Goal: Task Accomplishment & Management: Manage account settings

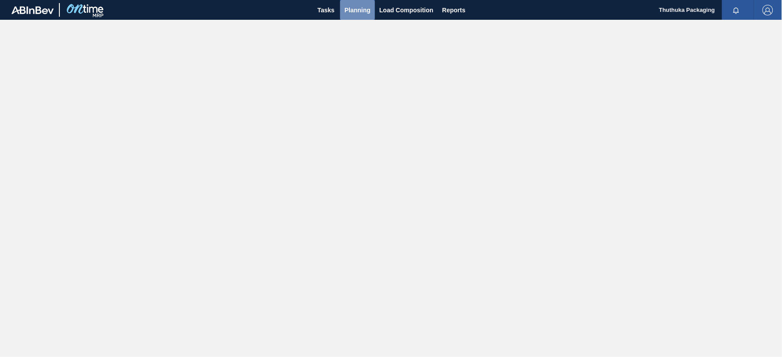
click at [358, 7] on span "Planning" at bounding box center [358, 10] width 26 height 11
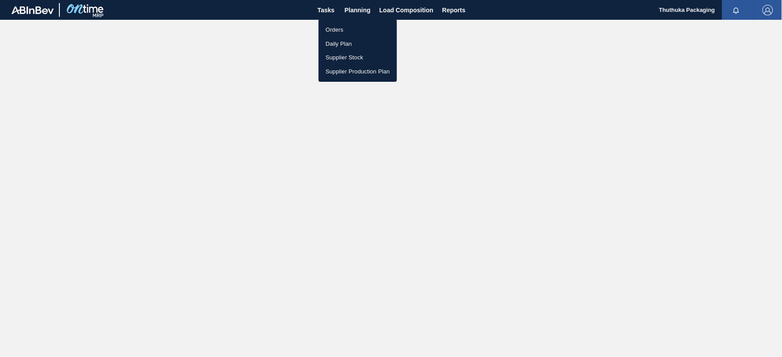
click at [339, 28] on li "Orders" at bounding box center [358, 30] width 78 height 14
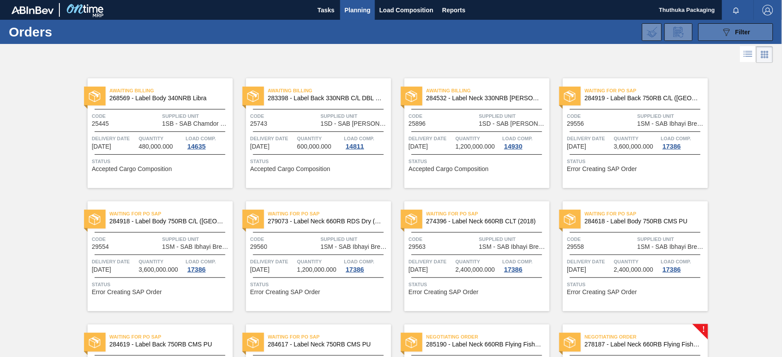
click at [716, 36] on button "089F7B8B-B2A5-4AFE-B5C0-19BA573D28AC Filter" at bounding box center [735, 32] width 75 height 18
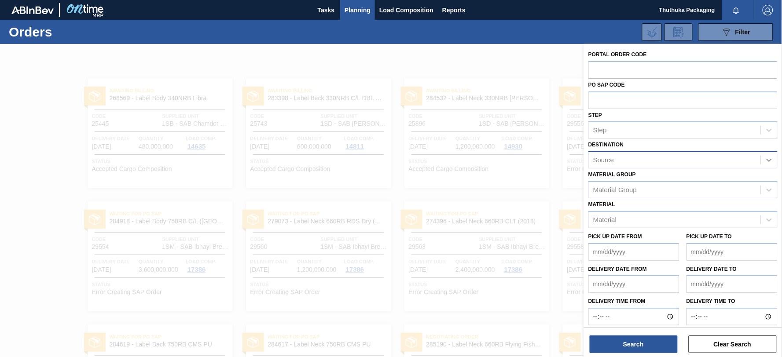
click at [768, 160] on icon at bounding box center [769, 160] width 5 height 3
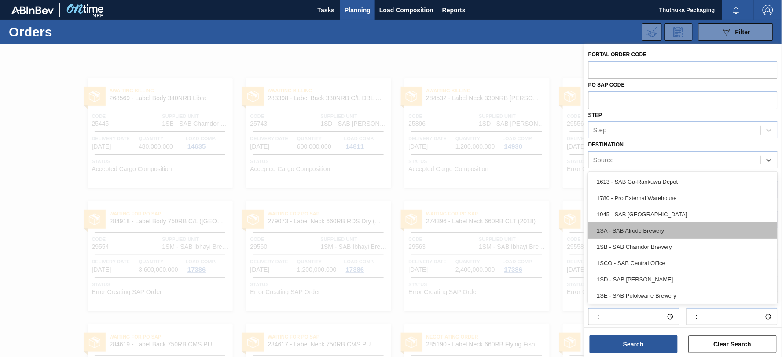
click at [667, 229] on div "1SA - SAB Alrode Brewery" at bounding box center [682, 231] width 189 height 16
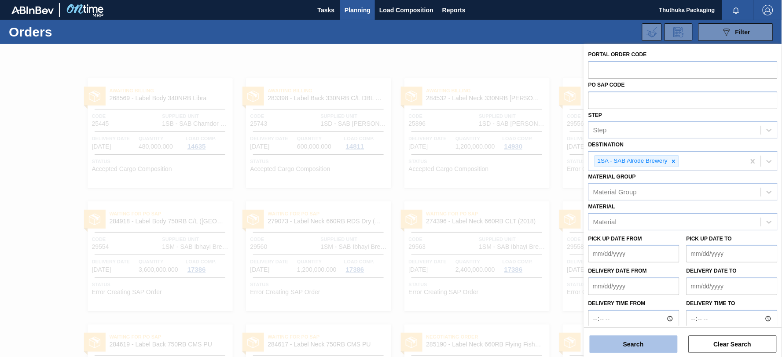
click at [647, 342] on button "Search" at bounding box center [634, 345] width 88 height 18
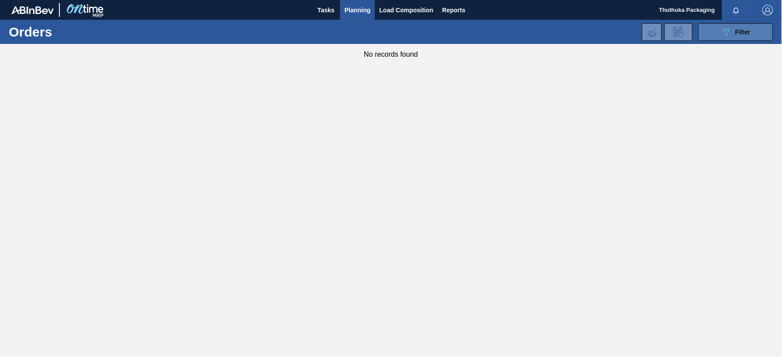
click at [719, 33] on button "089F7B8B-B2A5-4AFE-B5C0-19BA573D28AC Filter" at bounding box center [735, 32] width 75 height 18
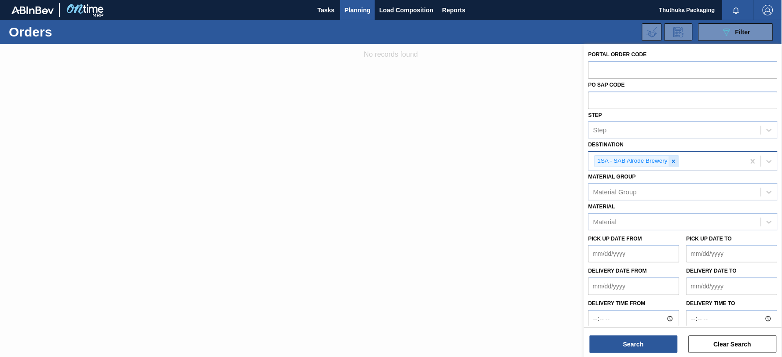
drag, startPoint x: 675, startPoint y: 164, endPoint x: 725, endPoint y: 162, distance: 50.7
click at [675, 163] on div at bounding box center [674, 161] width 10 height 11
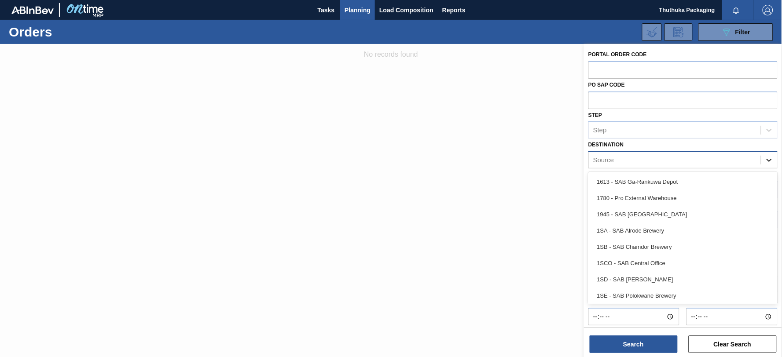
click at [767, 161] on icon at bounding box center [769, 160] width 9 height 9
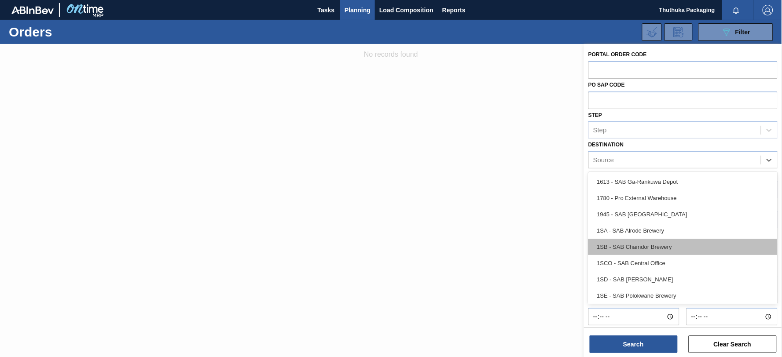
scroll to position [50, 0]
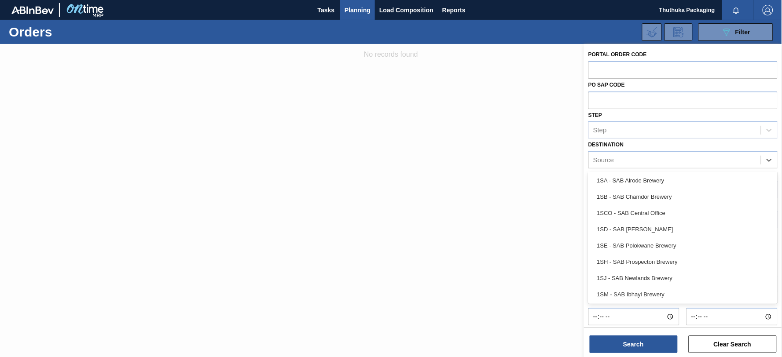
click at [674, 279] on div "1SJ - SAB Newlands Brewery" at bounding box center [682, 278] width 189 height 16
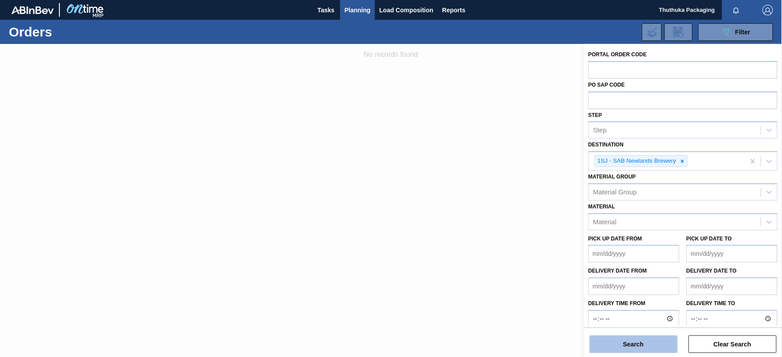
click at [652, 344] on button "Search" at bounding box center [634, 345] width 88 height 18
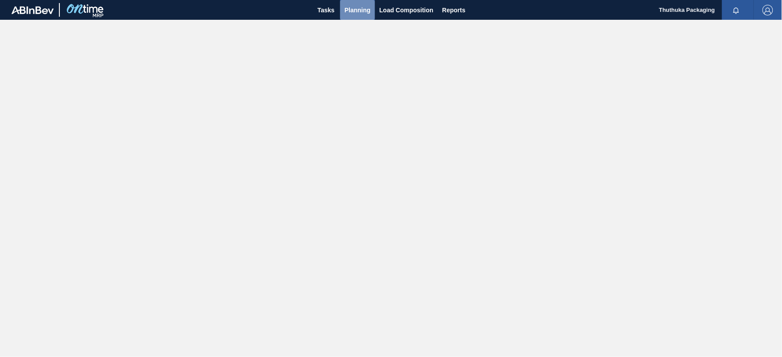
click at [355, 10] on span "Planning" at bounding box center [358, 10] width 26 height 11
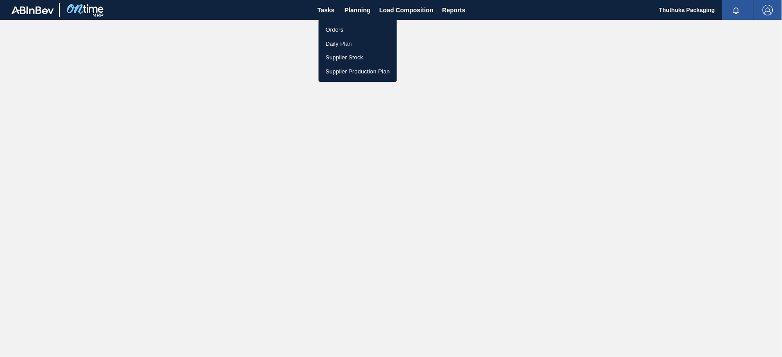
click at [336, 28] on li "Orders" at bounding box center [358, 30] width 78 height 14
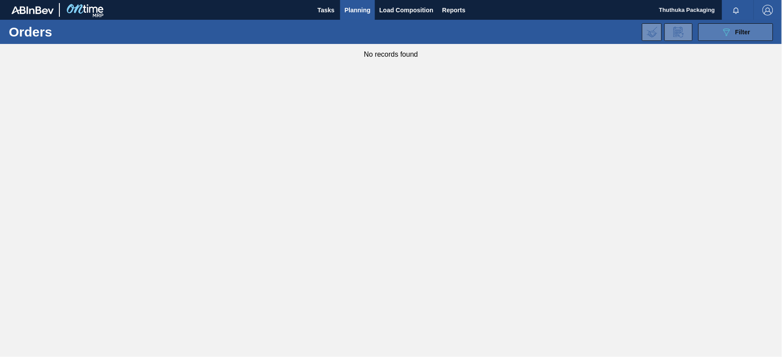
click at [720, 34] on button "089F7B8B-B2A5-4AFE-B5C0-19BA573D28AC Filter" at bounding box center [735, 32] width 75 height 18
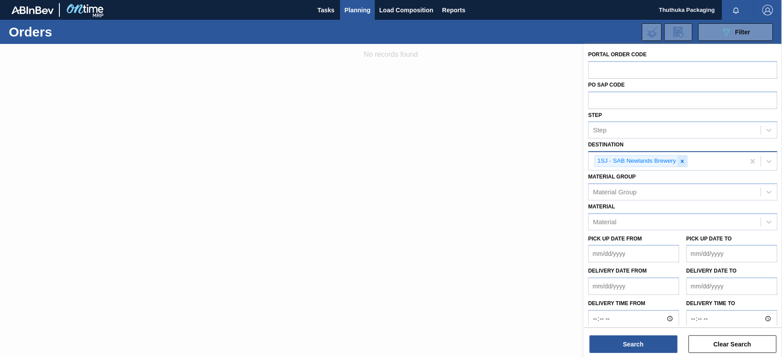
click at [685, 161] on icon at bounding box center [683, 161] width 6 height 6
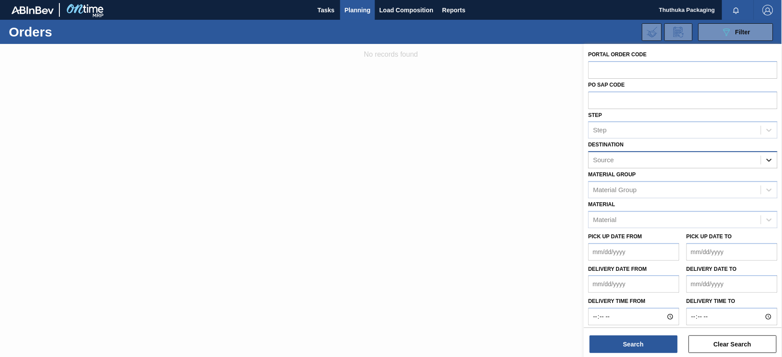
click at [768, 158] on icon at bounding box center [769, 160] width 9 height 9
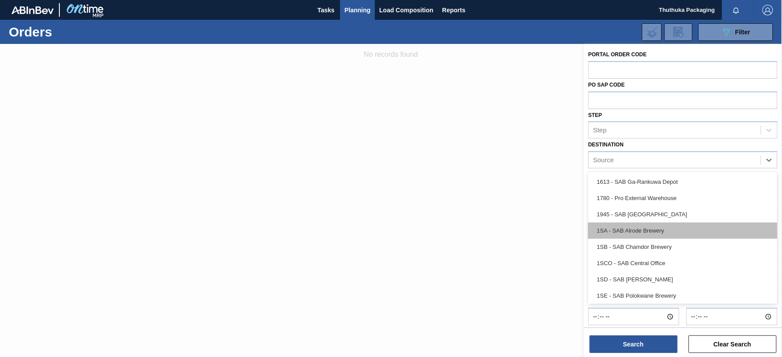
click at [687, 230] on div "1SA - SAB Alrode Brewery" at bounding box center [682, 231] width 189 height 16
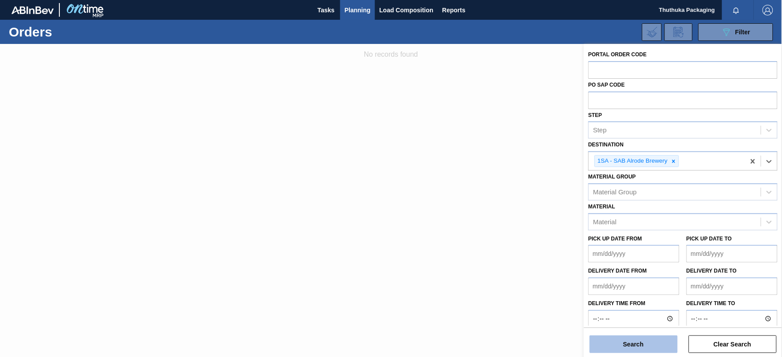
click at [652, 347] on button "Search" at bounding box center [634, 345] width 88 height 18
